Goal: Check status: Check status

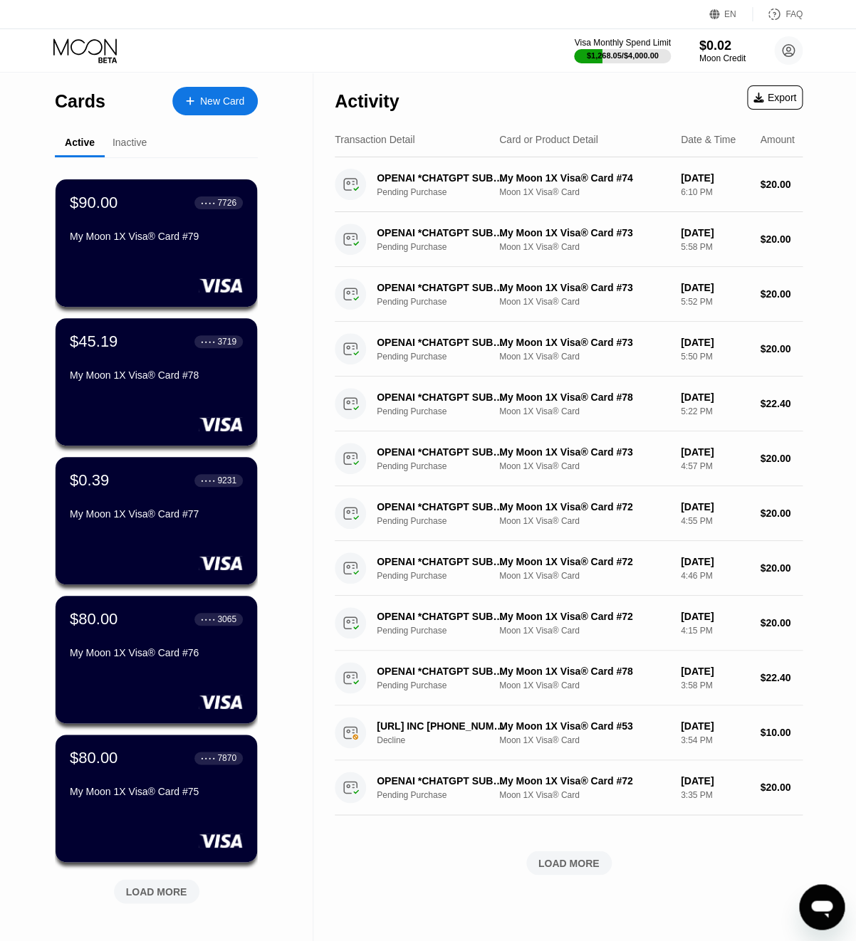
scroll to position [212, 0]
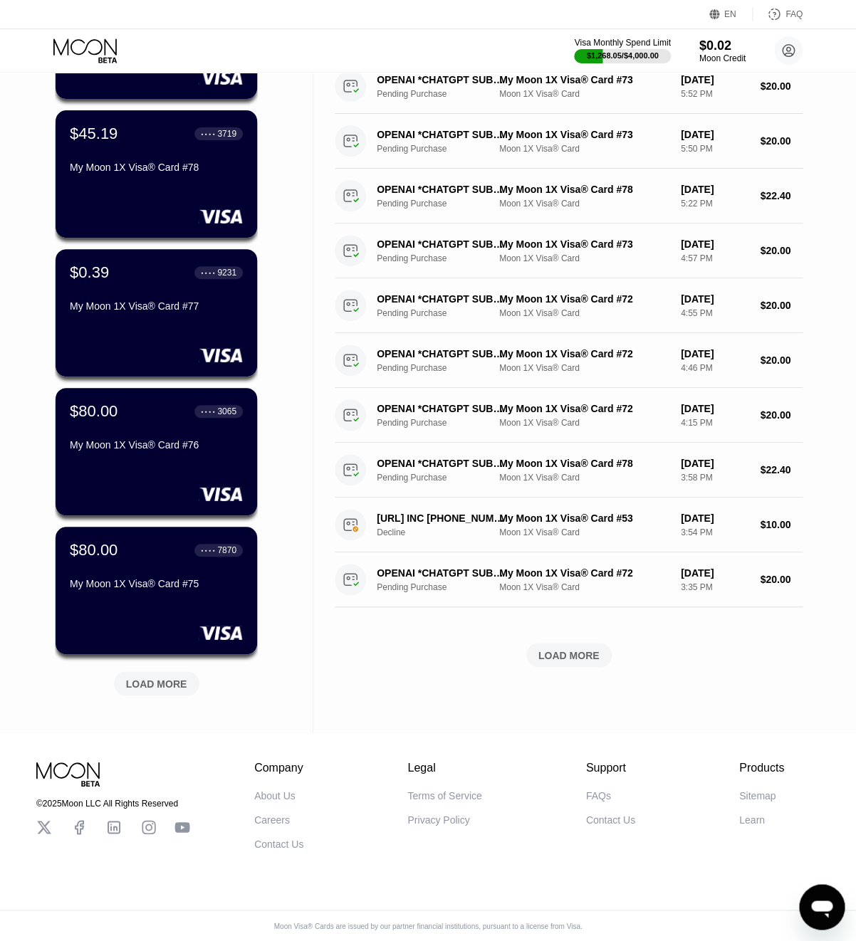
click at [152, 681] on div "LOAD MORE" at bounding box center [156, 683] width 61 height 13
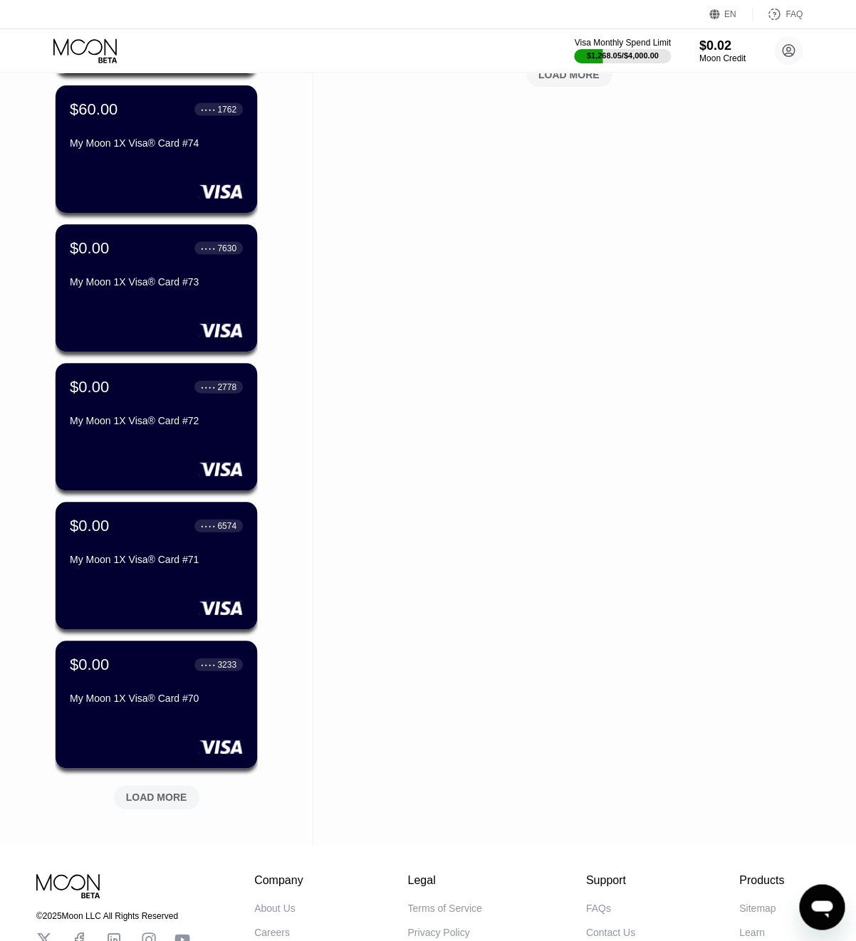
scroll to position [791, 0]
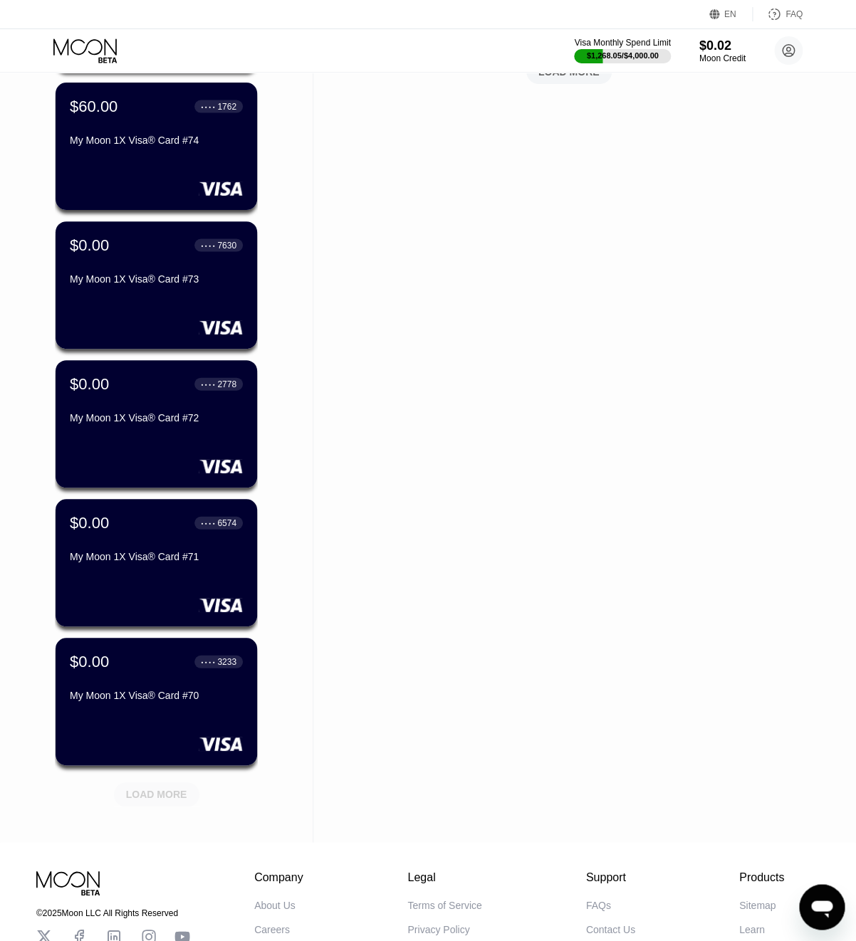
click at [155, 802] on div "LOAD MORE" at bounding box center [156, 794] width 85 height 24
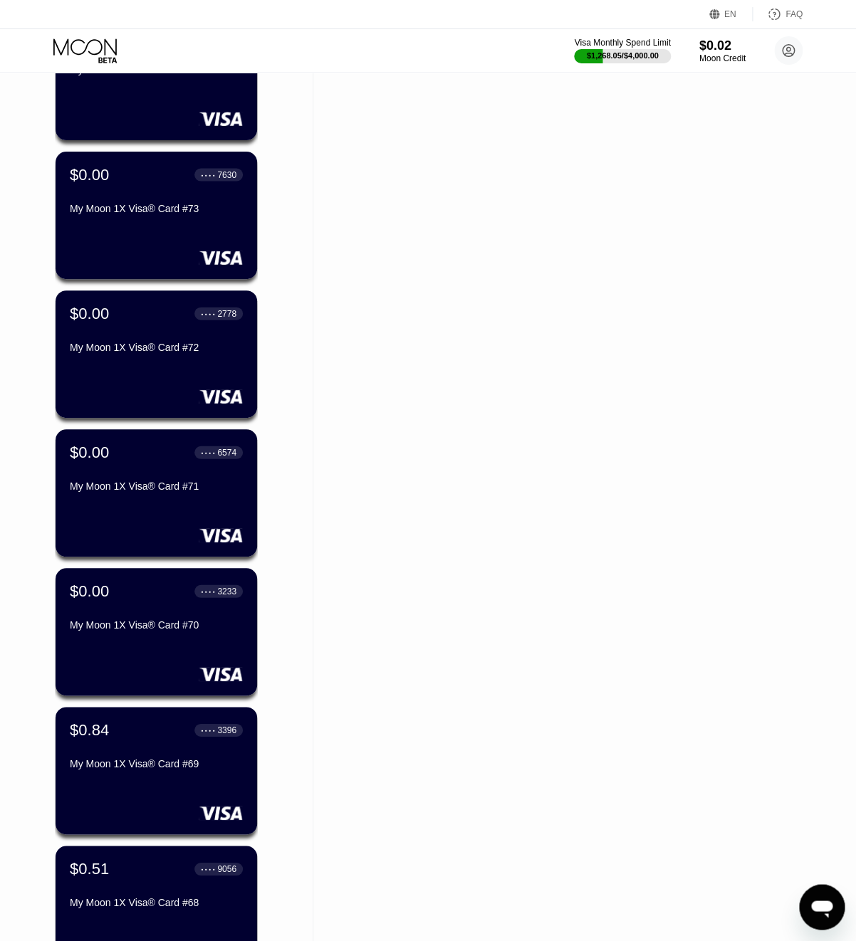
scroll to position [943, 0]
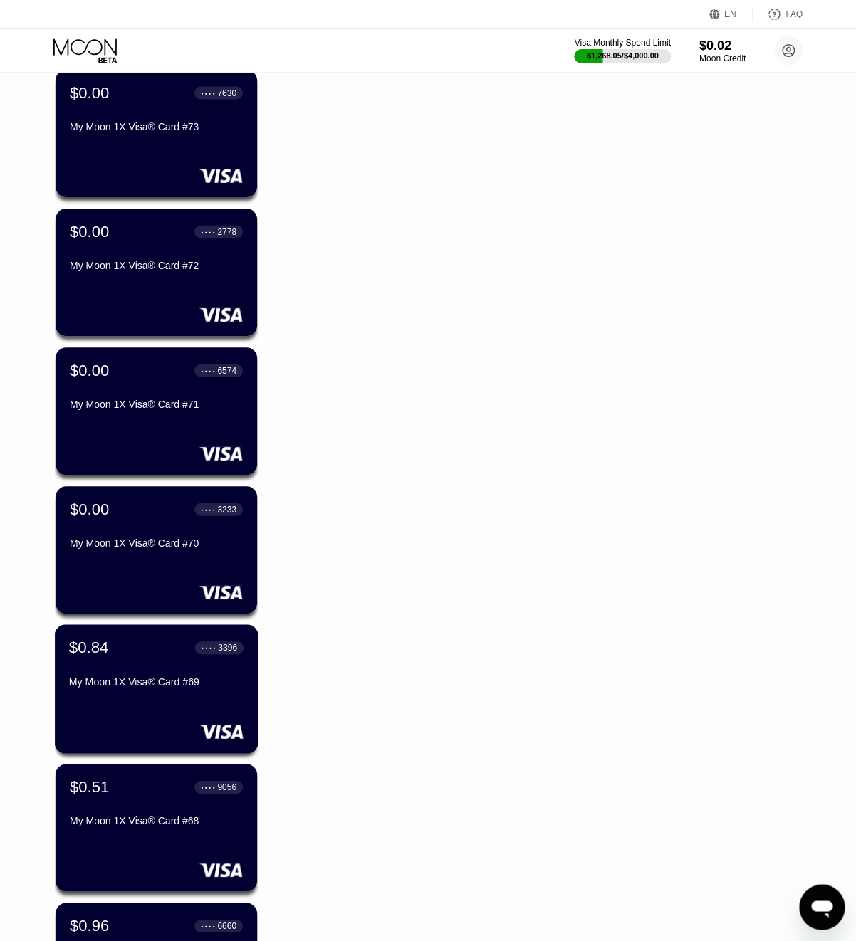
click at [153, 691] on div "My Moon 1X Visa® Card #69" at bounding box center [156, 684] width 174 height 17
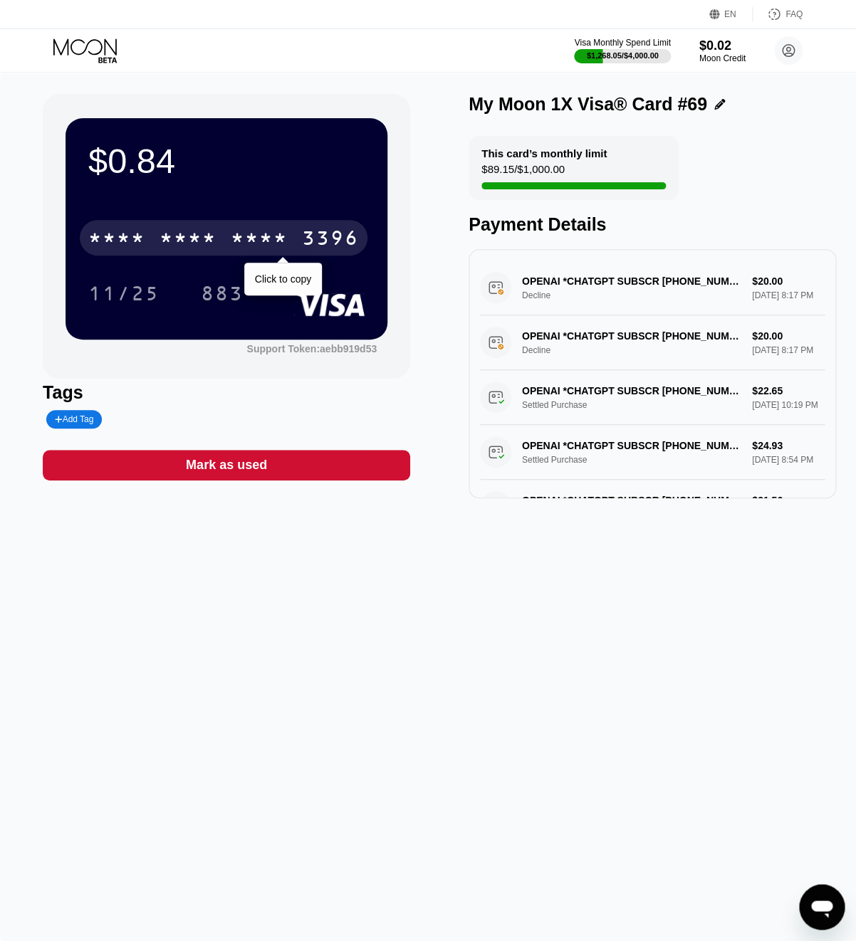
click at [260, 224] on div "* * * * * * * * * * * * 3396" at bounding box center [224, 238] width 288 height 36
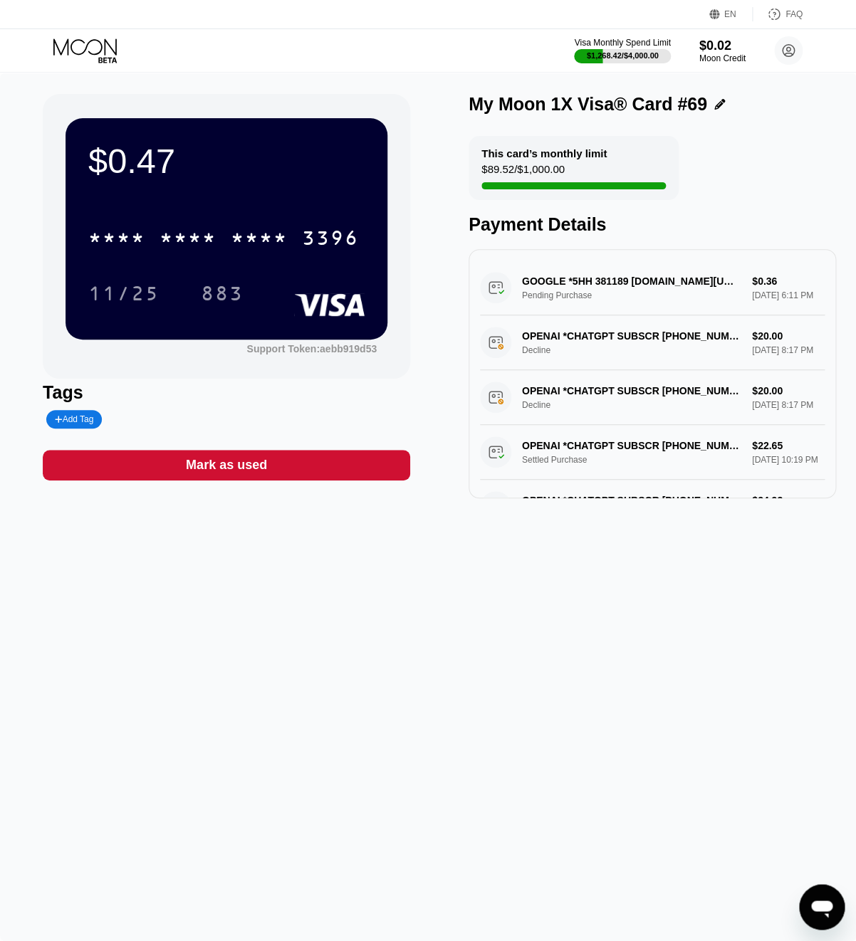
click at [611, 287] on div "GOOGLE *5HH 381189 [DOMAIN_NAME][URL][GEOGRAPHIC_DATA] Pending Purchase $0.36 […" at bounding box center [652, 288] width 345 height 55
drag, startPoint x: 597, startPoint y: 288, endPoint x: 627, endPoint y: 288, distance: 29.9
click at [627, 288] on div "GOOGLE *5HH 381189 [DOMAIN_NAME][URL][GEOGRAPHIC_DATA] Pending Purchase $0.36 […" at bounding box center [652, 288] width 345 height 55
drag, startPoint x: 523, startPoint y: 285, endPoint x: 565, endPoint y: 285, distance: 42.7
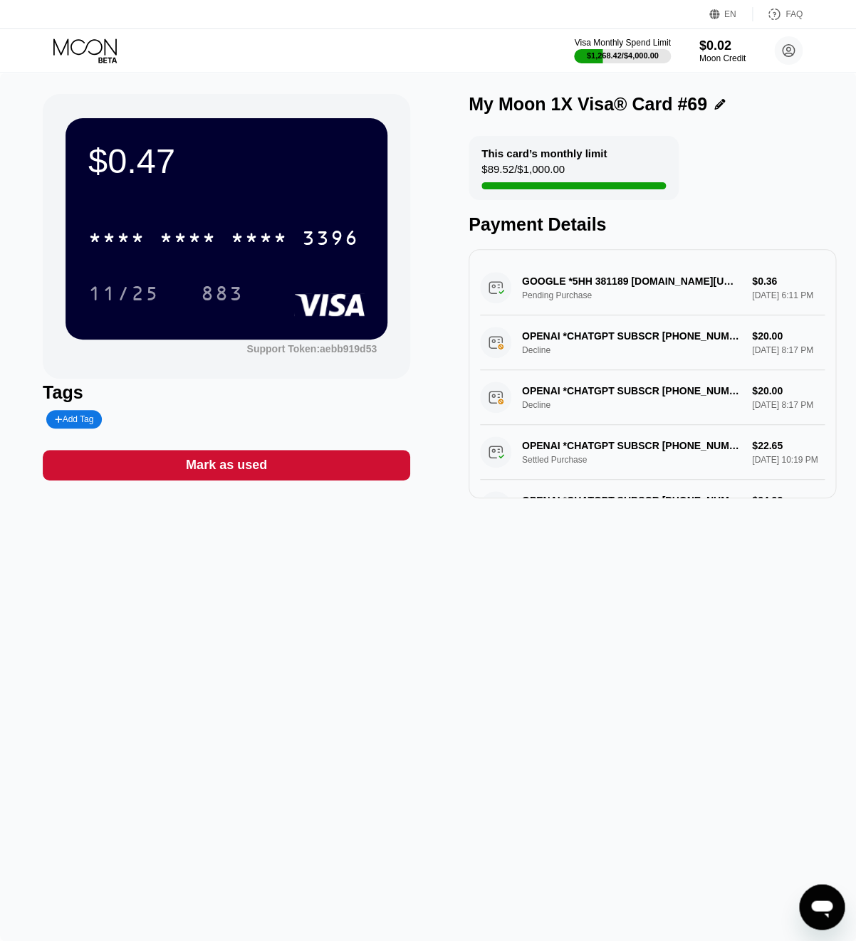
click at [568, 288] on div "GOOGLE *5HH 381189 [DOMAIN_NAME][URL][GEOGRAPHIC_DATA] Pending Purchase $0.36 […" at bounding box center [652, 288] width 345 height 55
click at [567, 288] on div "GOOGLE *5HH 381189 [DOMAIN_NAME][URL][GEOGRAPHIC_DATA] Pending Purchase $0.36 […" at bounding box center [652, 288] width 345 height 55
click at [580, 315] on div "GOOGLE *5HH 381189 [DOMAIN_NAME][URL][GEOGRAPHIC_DATA] Pending Purchase $0.36 […" at bounding box center [652, 288] width 345 height 55
click at [556, 290] on div "GOOGLE *5HH 381189 [DOMAIN_NAME][URL][GEOGRAPHIC_DATA] Pending Purchase $0.36 […" at bounding box center [652, 288] width 345 height 55
drag, startPoint x: 524, startPoint y: 290, endPoint x: 641, endPoint y: 288, distance: 117.5
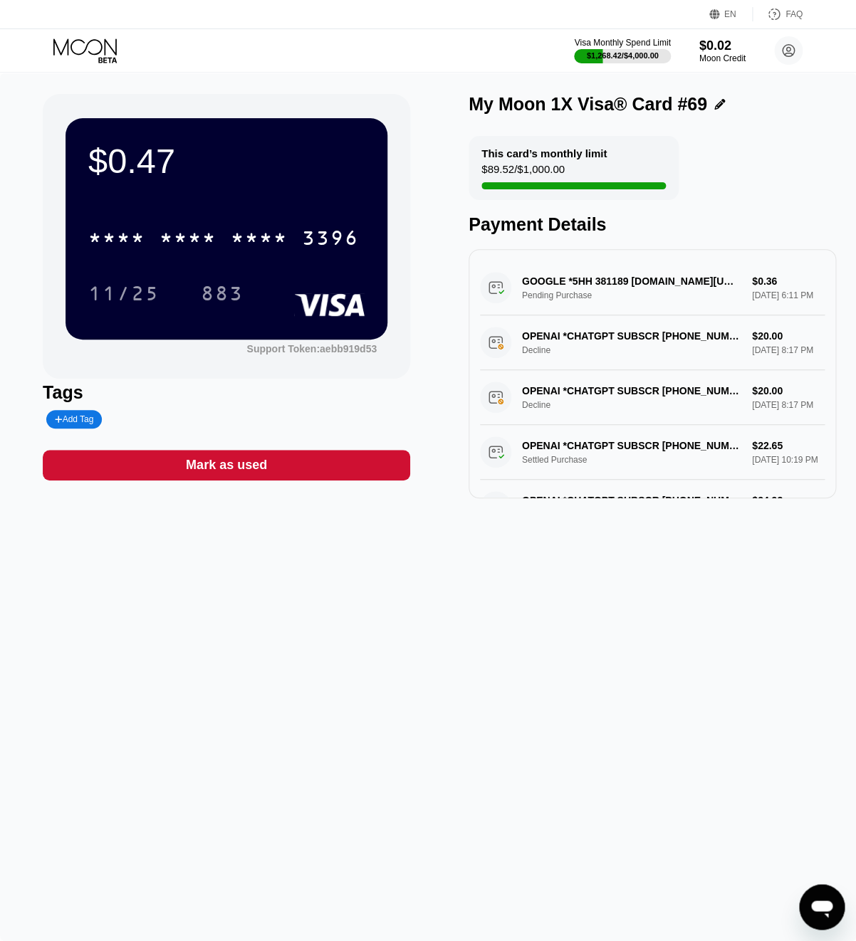
click at [641, 288] on div "GOOGLE *5HH 381189 [DOMAIN_NAME][URL][GEOGRAPHIC_DATA] Pending Purchase $0.36 […" at bounding box center [652, 288] width 345 height 55
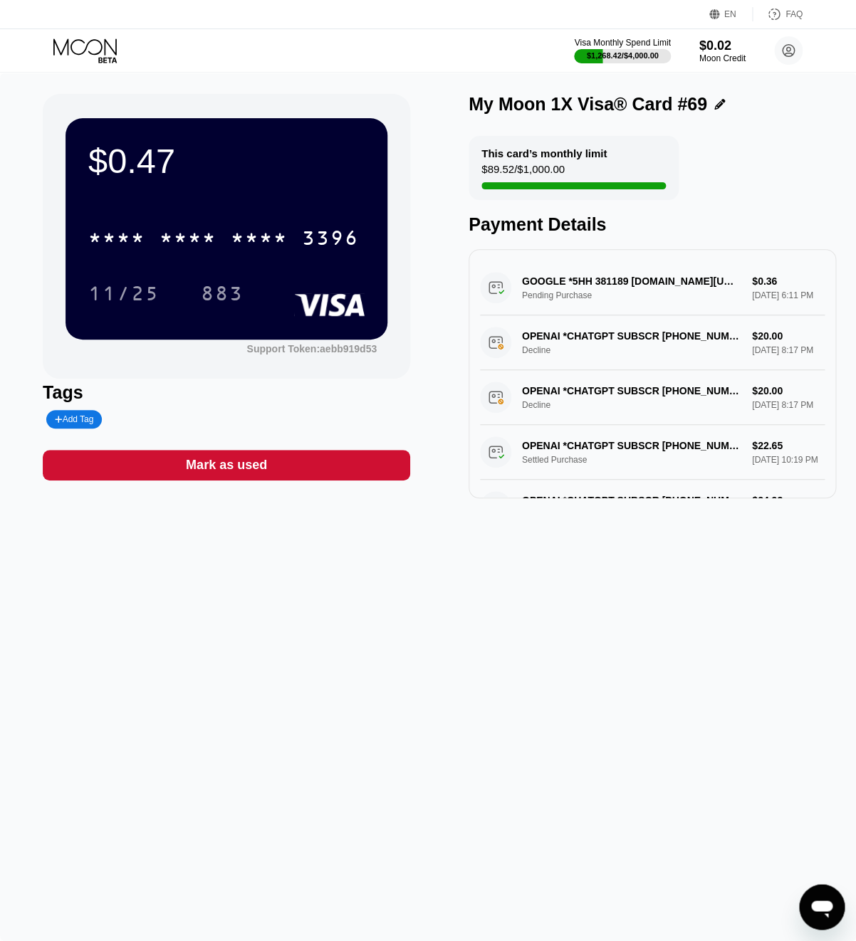
click at [634, 288] on div "GOOGLE *5HH 381189 [DOMAIN_NAME][URL][GEOGRAPHIC_DATA] Pending Purchase $0.36 […" at bounding box center [652, 288] width 345 height 55
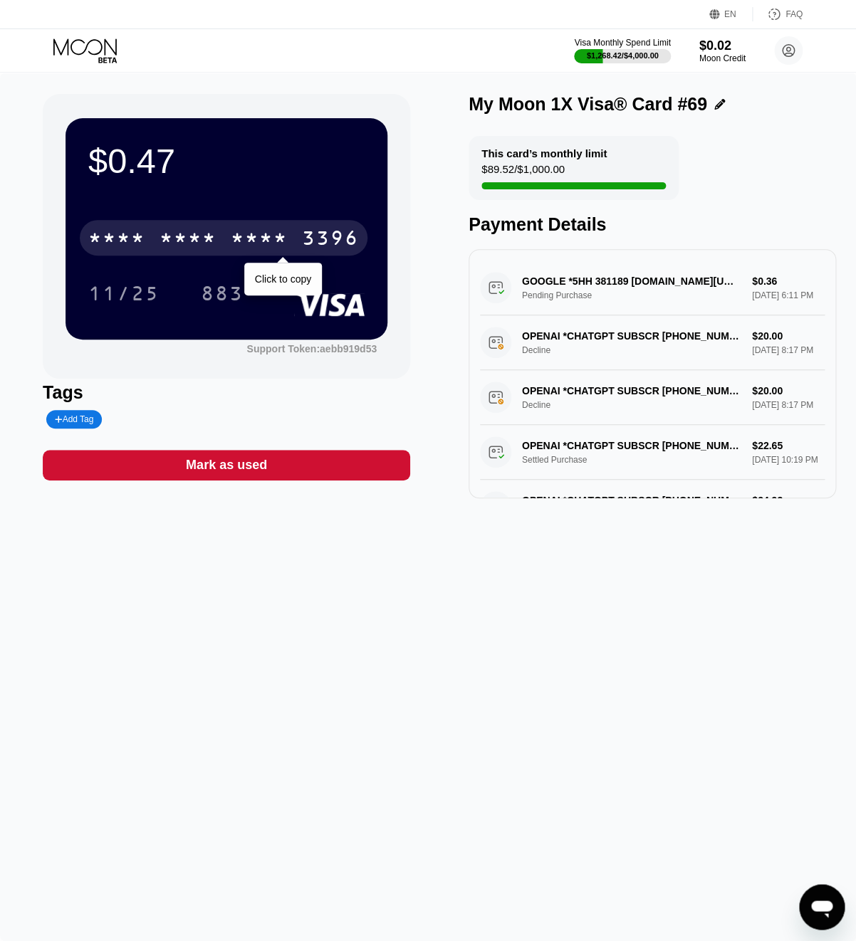
click at [322, 239] on div "3396" at bounding box center [330, 240] width 57 height 23
